Goal: Task Accomplishment & Management: Complete application form

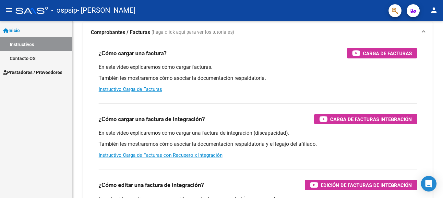
scroll to position [97, 0]
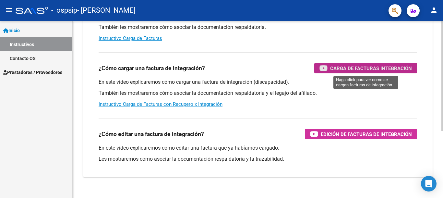
click at [329, 69] on div "Carga de Facturas Integración" at bounding box center [365, 68] width 92 height 10
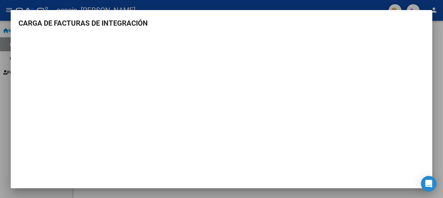
click at [358, 5] on div at bounding box center [221, 99] width 443 height 198
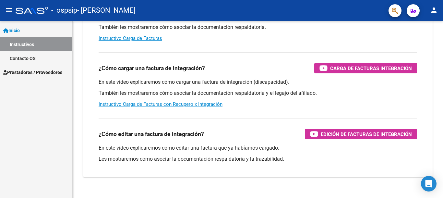
click at [34, 75] on span "Prestadores / Proveedores" at bounding box center [32, 72] width 59 height 7
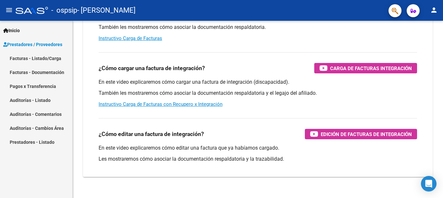
click at [53, 58] on link "Facturas - Listado/Carga" at bounding box center [36, 58] width 72 height 14
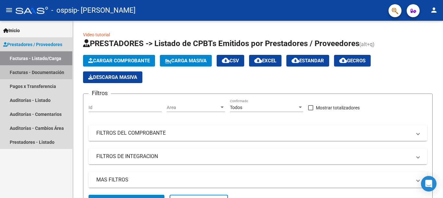
click at [46, 72] on link "Facturas - Documentación" at bounding box center [36, 72] width 72 height 14
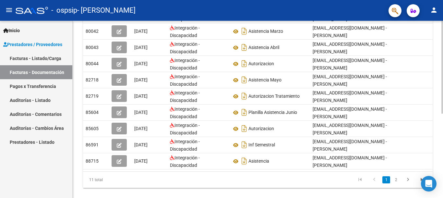
scroll to position [161, 0]
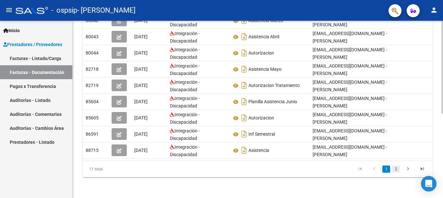
click at [396, 171] on link "2" at bounding box center [396, 168] width 8 height 7
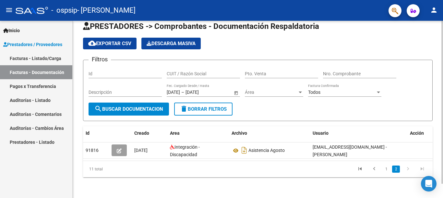
scroll to position [16, 0]
click at [372, 167] on icon "go to previous page" at bounding box center [374, 170] width 8 height 8
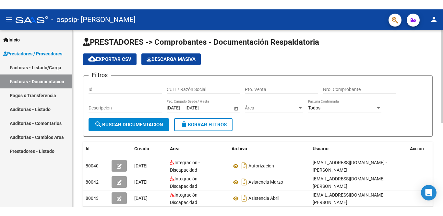
scroll to position [0, 0]
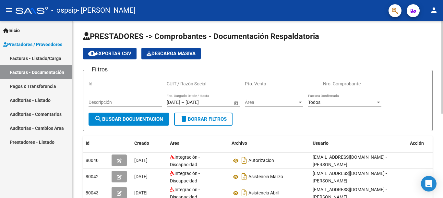
click at [101, 83] on input "Id" at bounding box center [125, 84] width 73 height 6
drag, startPoint x: 364, startPoint y: 143, endPoint x: 350, endPoint y: 144, distance: 13.7
click at [350, 144] on div "Usuario" at bounding box center [359, 142] width 92 height 7
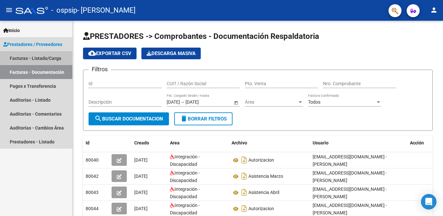
click at [43, 61] on link "Facturas - Listado/Carga" at bounding box center [36, 58] width 72 height 14
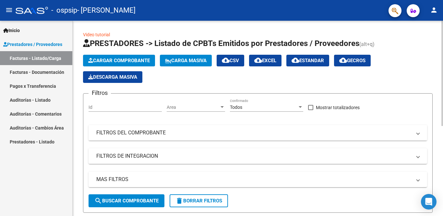
click at [137, 136] on mat-panel-title "FILTROS DEL COMPROBANTE" at bounding box center [253, 132] width 315 height 7
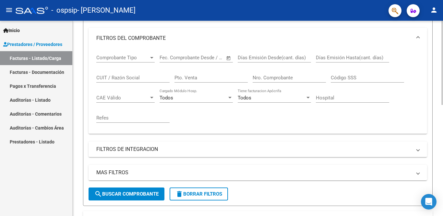
scroll to position [65, 0]
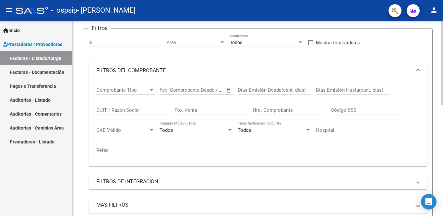
click at [118, 179] on mat-panel-title "FILTROS DE INTEGRACION" at bounding box center [253, 181] width 315 height 7
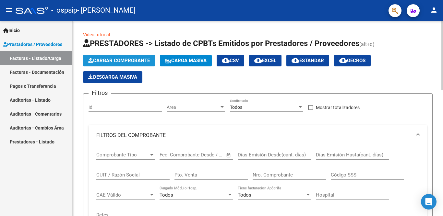
click at [141, 60] on span "Cargar Comprobante" at bounding box center [119, 61] width 62 height 6
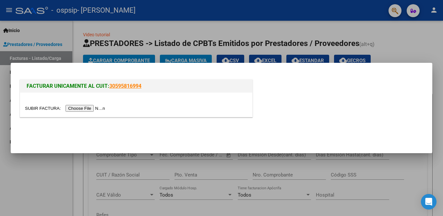
click at [95, 107] on input "file" at bounding box center [66, 108] width 82 height 7
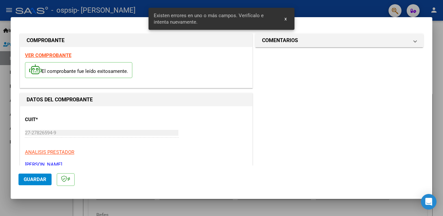
scroll to position [156, 0]
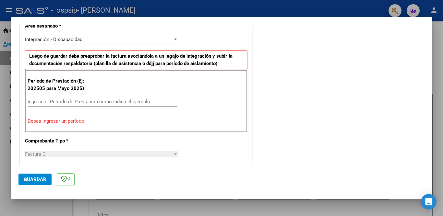
click at [108, 98] on div "Ingrese el Período de Prestación como indica el ejemplo" at bounding box center [103, 102] width 150 height 10
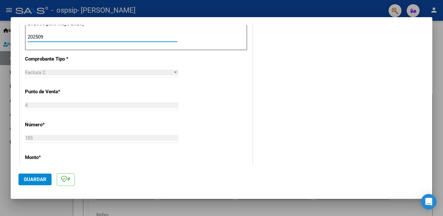
scroll to position [253, 0]
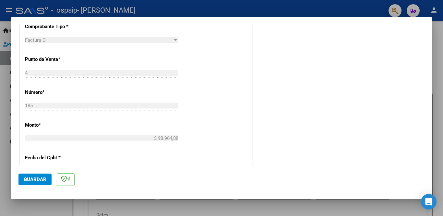
type input "202509"
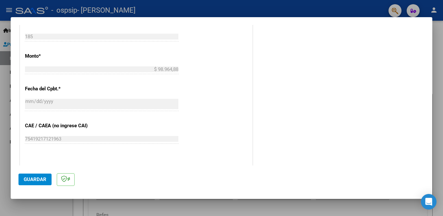
scroll to position [350, 0]
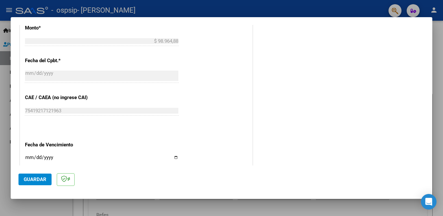
click at [175, 156] on input "Ingresar la fecha" at bounding box center [101, 160] width 153 height 10
type input "[DATE]"
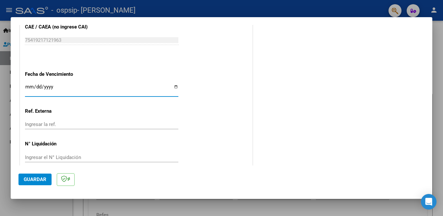
scroll to position [422, 0]
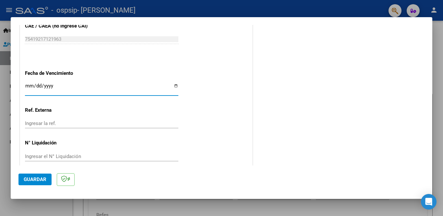
click at [33, 182] on span "Guardar" at bounding box center [35, 180] width 23 height 6
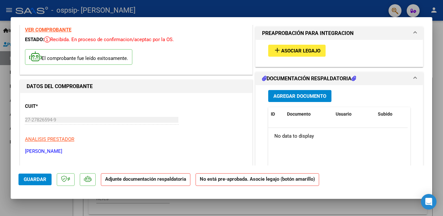
scroll to position [0, 0]
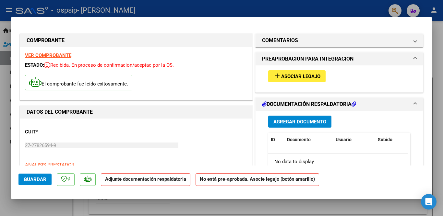
click at [138, 181] on strong "Adjunte documentación respaldatoria" at bounding box center [145, 179] width 81 height 6
click at [307, 80] on button "add Asociar Legajo" at bounding box center [296, 76] width 57 height 12
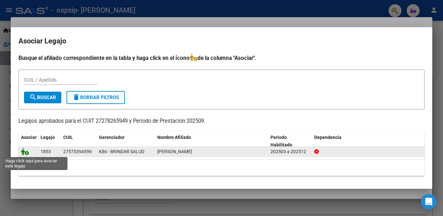
click at [28, 152] on icon at bounding box center [25, 151] width 8 height 7
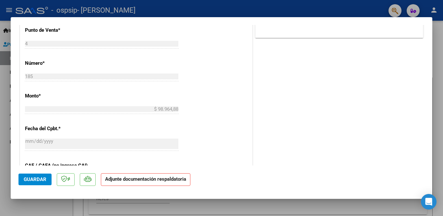
scroll to position [432, 0]
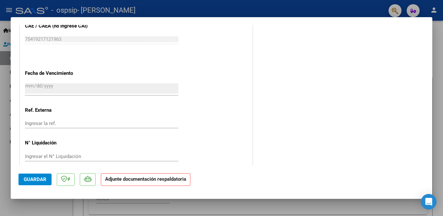
click at [114, 182] on strong "Adjunte documentación respaldatoria" at bounding box center [145, 179] width 81 height 6
click at [27, 182] on span "Guardar" at bounding box center [35, 180] width 23 height 6
click at [300, 12] on div at bounding box center [221, 108] width 443 height 216
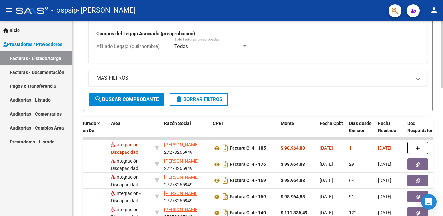
scroll to position [324, 0]
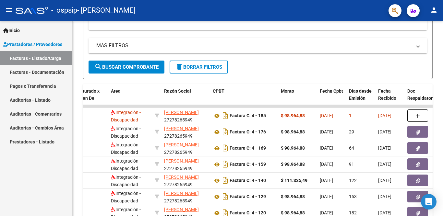
click at [25, 72] on link "Facturas - Documentación" at bounding box center [36, 72] width 72 height 14
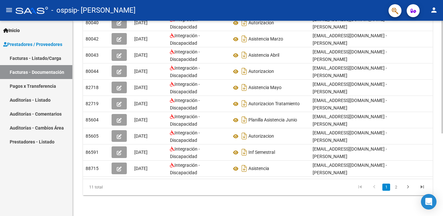
scroll to position [1, 0]
click at [409, 188] on icon "go to next page" at bounding box center [408, 188] width 8 height 8
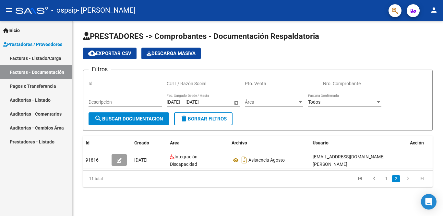
scroll to position [0, 0]
click at [360, 184] on icon "go to first page" at bounding box center [360, 180] width 8 height 8
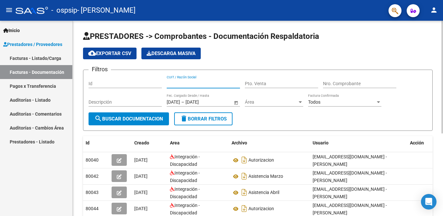
click at [180, 82] on input "CUIT / Razón Social" at bounding box center [203, 84] width 73 height 6
click at [257, 86] on input "Pto. Venta" at bounding box center [281, 84] width 73 height 6
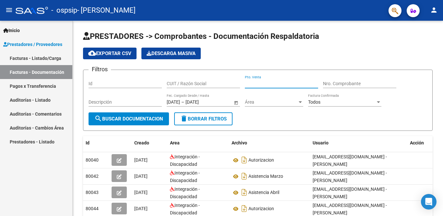
click at [45, 46] on span "Prestadores / Proveedores" at bounding box center [32, 44] width 59 height 7
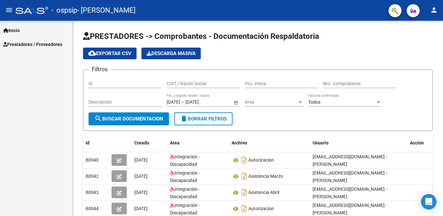
click at [45, 46] on span "Prestadores / Proveedores" at bounding box center [32, 44] width 59 height 7
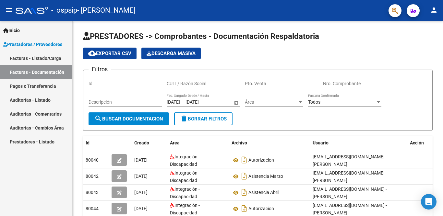
click at [41, 59] on link "Facturas - Listado/Carga" at bounding box center [36, 58] width 72 height 14
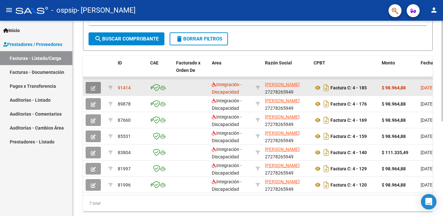
click at [92, 89] on icon "button" at bounding box center [93, 88] width 5 height 5
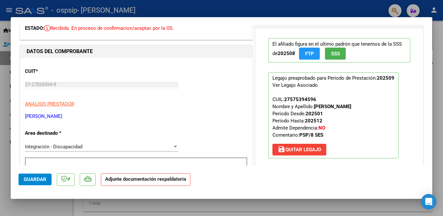
scroll to position [65, 0]
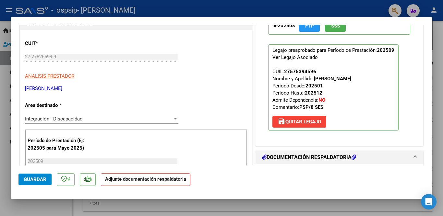
click at [302, 158] on h1 "DOCUMENTACIÓN RESPALDATORIA" at bounding box center [309, 158] width 94 height 8
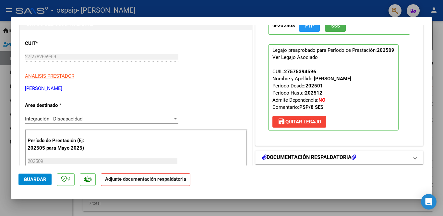
click at [352, 158] on icon at bounding box center [354, 157] width 5 height 5
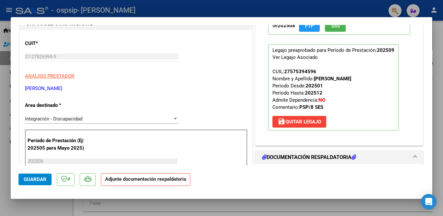
click at [352, 158] on icon at bounding box center [354, 157] width 5 height 5
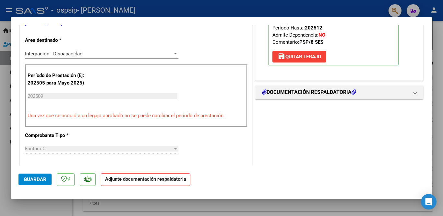
scroll to position [130, 0]
click at [178, 181] on strong "Adjunte documentación respaldatoria" at bounding box center [145, 179] width 81 height 6
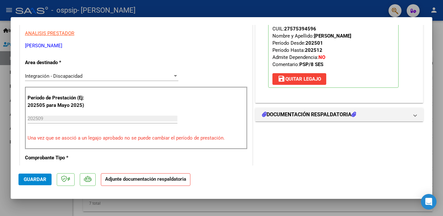
scroll to position [149, 0]
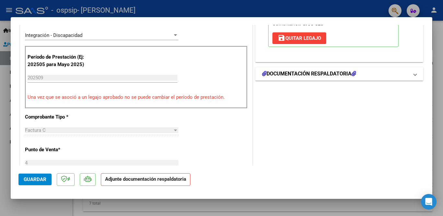
click at [352, 76] on h1 "DOCUMENTACIÓN RESPALDATORIA" at bounding box center [309, 74] width 94 height 8
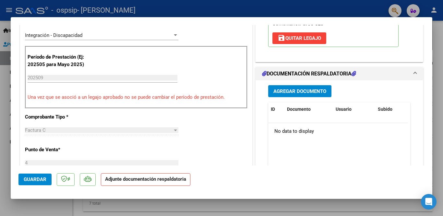
click at [319, 91] on span "Agregar Documento" at bounding box center [299, 92] width 53 height 6
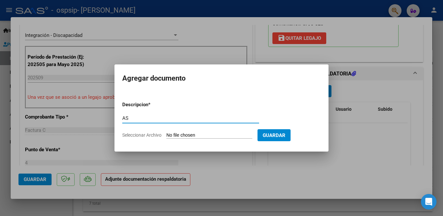
type input "AS"
click at [151, 136] on span "Seleccionar Archivo" at bounding box center [141, 135] width 39 height 5
click at [166, 136] on input "Seleccionar Archivo" at bounding box center [209, 136] width 86 height 6
type input "C:\fakepath\Asistencia [PERSON_NAME] septiembre .pdf"
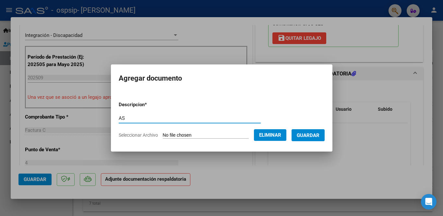
click at [139, 118] on input "AS" at bounding box center [190, 118] width 142 height 6
type input "ASISTENCIA SEPTIEMBRE [PERSON_NAME]"
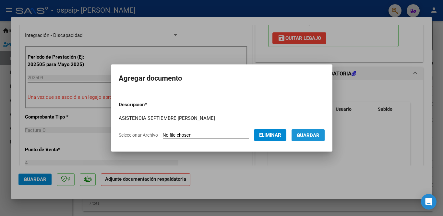
click at [309, 137] on span "Guardar" at bounding box center [308, 136] width 23 height 6
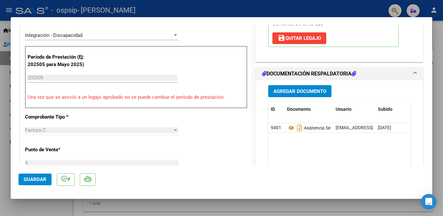
scroll to position [0, 0]
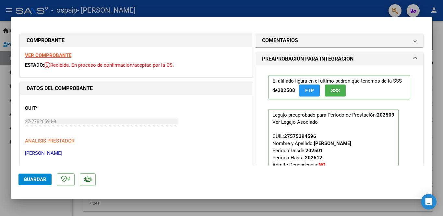
click at [257, 8] on div at bounding box center [221, 108] width 443 height 216
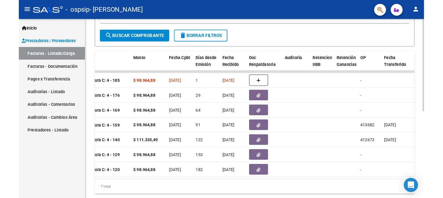
scroll to position [0, 266]
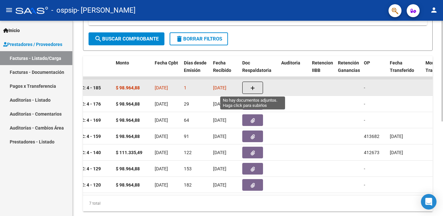
click at [252, 90] on icon "button" at bounding box center [252, 88] width 5 height 5
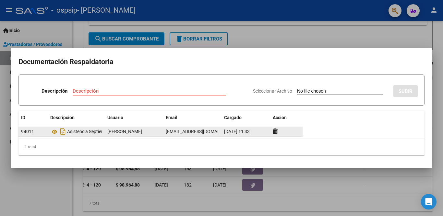
click at [40, 132] on div "94011" at bounding box center [33, 131] width 24 height 7
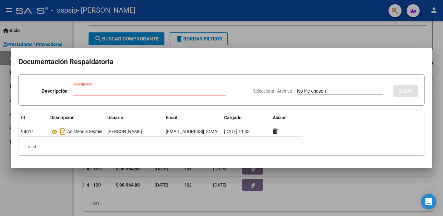
click at [83, 90] on input "Descripción" at bounding box center [149, 91] width 153 height 6
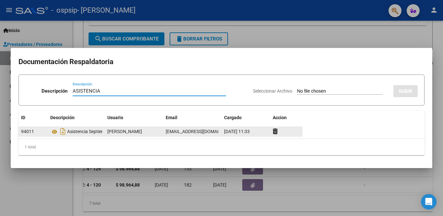
type input "ASISTENCIA"
click at [45, 134] on datatable-body-cell "94011" at bounding box center [32, 131] width 29 height 9
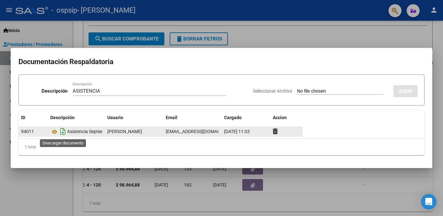
click at [61, 132] on icon "Descargar documento" at bounding box center [63, 131] width 8 height 10
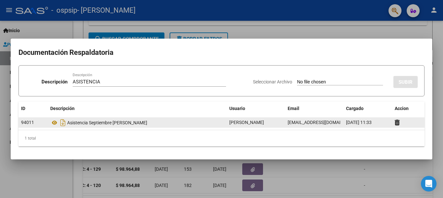
click at [310, 83] on input "Seleccionar Archivo" at bounding box center [340, 82] width 86 height 6
type input "C:\fakepath\Asistencia [PERSON_NAME] septiembre .pdf"
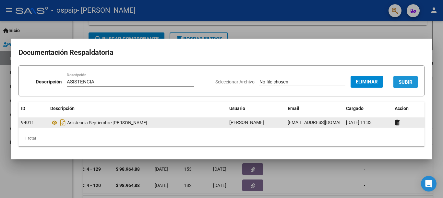
click at [406, 80] on span "SUBIR" at bounding box center [406, 82] width 14 height 6
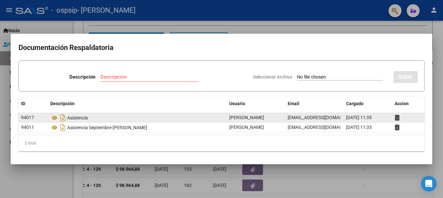
click at [303, 21] on div at bounding box center [221, 99] width 443 height 198
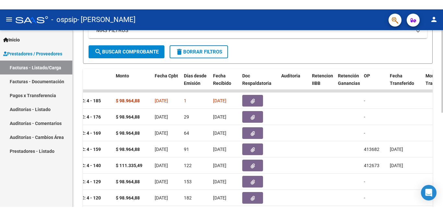
scroll to position [161, 0]
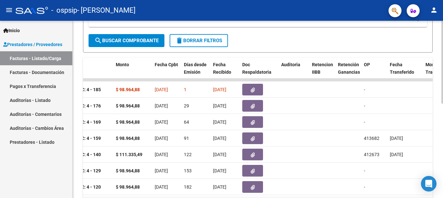
click at [439, 171] on div "Video tutorial PRESTADORES -> Listado de CPBTs Emitidos por Prestadores / Prove…" at bounding box center [259, 47] width 372 height 374
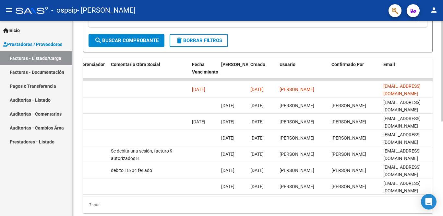
scroll to position [0, 1006]
click at [418, 197] on div "7 total" at bounding box center [258, 205] width 350 height 16
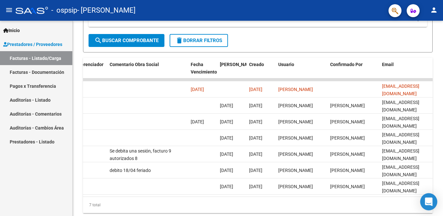
drag, startPoint x: 418, startPoint y: 211, endPoint x: 423, endPoint y: 209, distance: 4.6
click at [423, 197] on body "menu - ospsip - [PERSON_NAME] person Inicio Instructivos Contacto OS Prestadore…" at bounding box center [221, 108] width 443 height 216
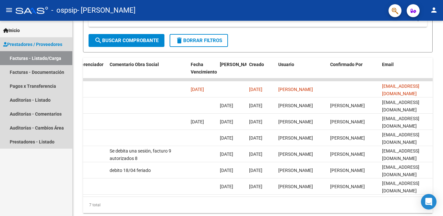
click at [40, 60] on link "Facturas - Listado/Carga" at bounding box center [36, 58] width 72 height 14
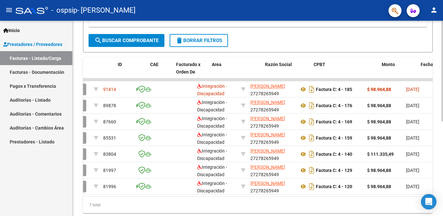
scroll to position [0, 0]
